Goal: Information Seeking & Learning: Learn about a topic

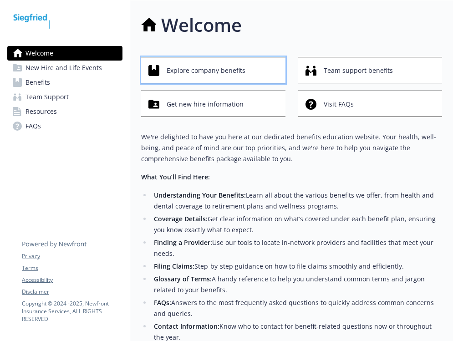
click at [177, 74] on span "Explore company benefits" at bounding box center [206, 70] width 79 height 17
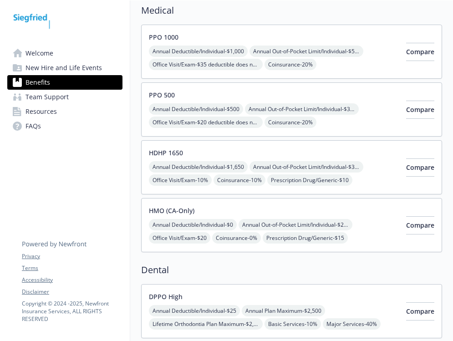
scroll to position [136, 0]
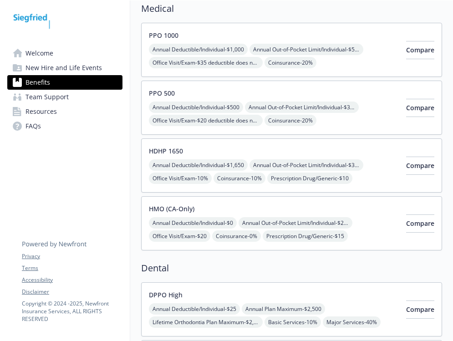
click at [236, 149] on div "HDHP 1650 Annual Deductible/Individual - $1,650 Annual Out-of-Pocket Limit/Indi…" at bounding box center [274, 165] width 250 height 39
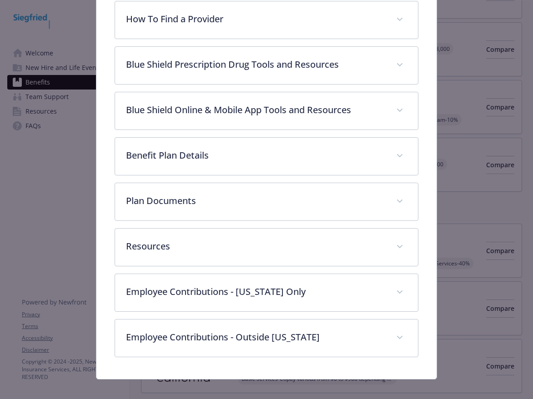
scroll to position [308, 0]
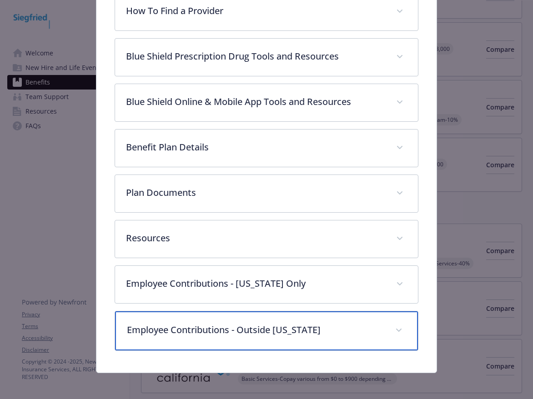
click at [221, 334] on p "Employee Contributions - Outside [US_STATE]" at bounding box center [255, 330] width 257 height 14
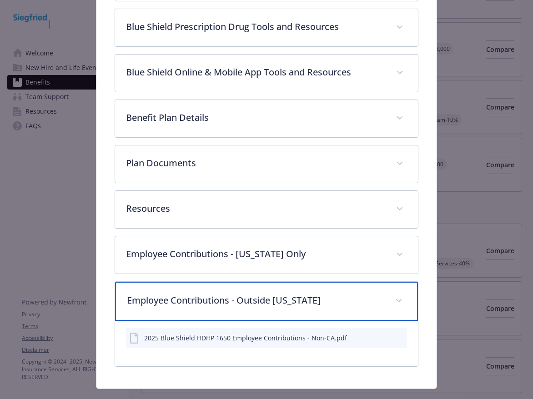
scroll to position [356, 0]
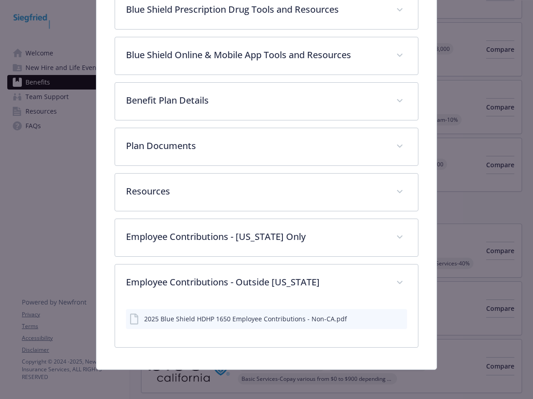
click at [394, 318] on icon "preview file" at bounding box center [398, 319] width 8 height 6
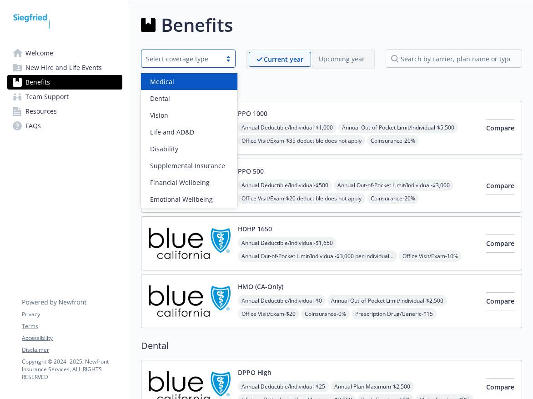
click at [232, 58] on div at bounding box center [229, 58] width 14 height 7
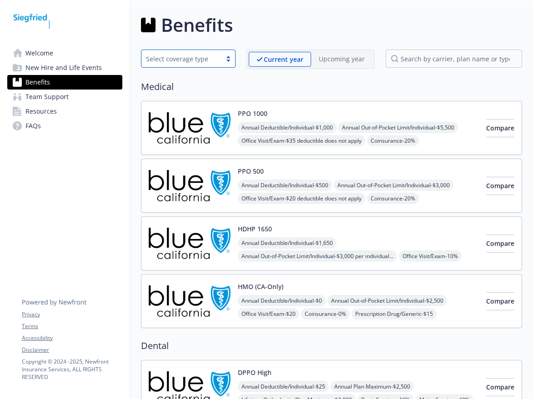
click at [394, 188] on div "Annual Deductible/Individual - $500 Annual Out-of-Pocket Limit/Individual - $3,…" at bounding box center [358, 219] width 241 height 78
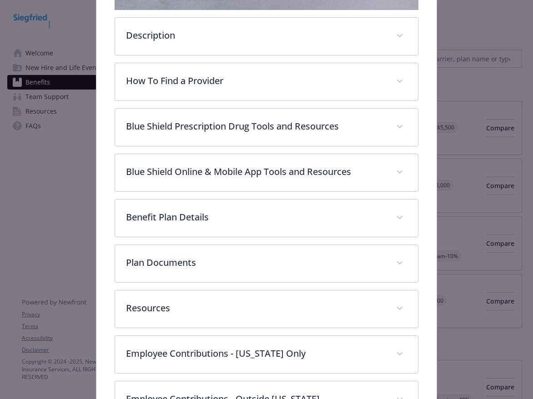
scroll to position [255, 0]
